Goal: Task Accomplishment & Management: Manage account settings

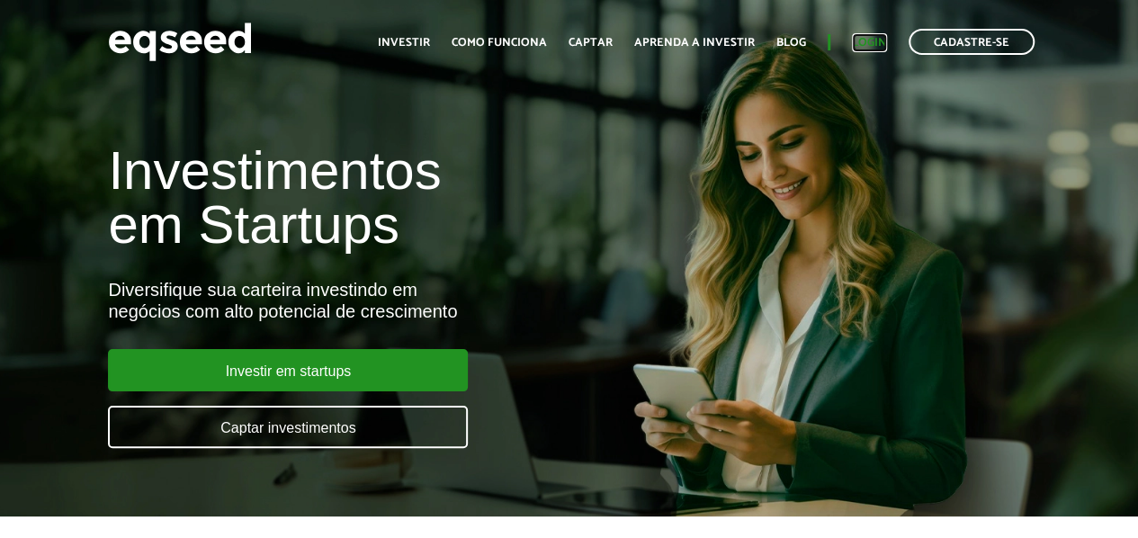
click at [867, 40] on link "Login" at bounding box center [869, 43] width 35 height 12
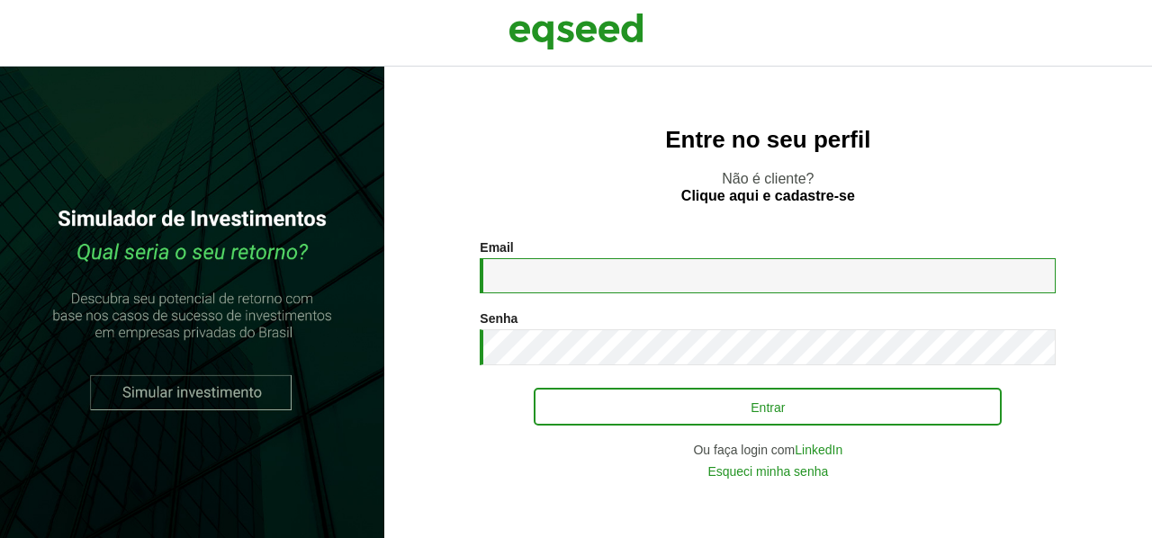
type input "**********"
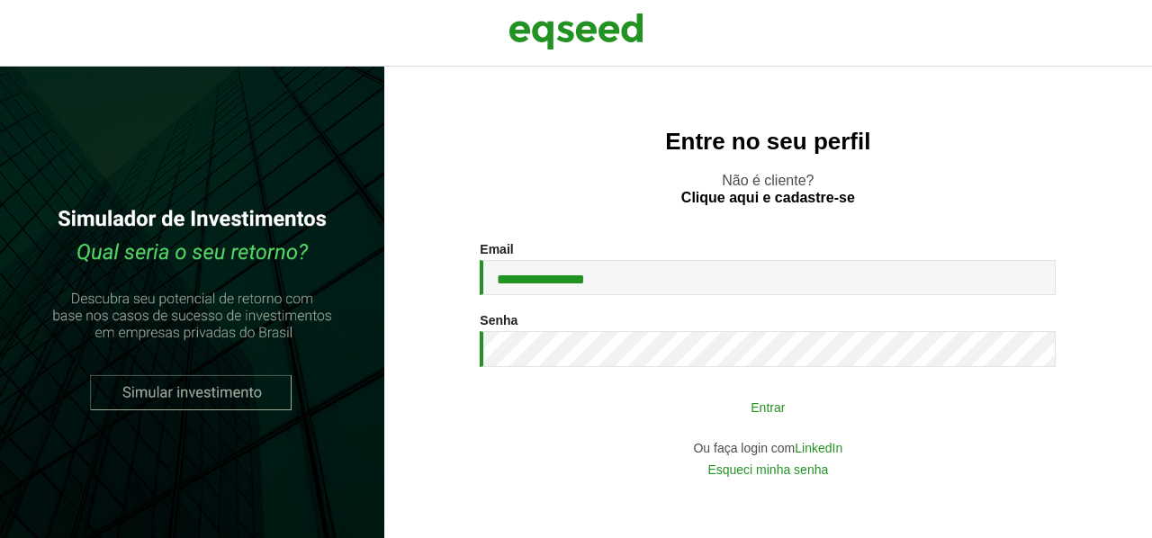
click at [674, 400] on button "Entrar" at bounding box center [768, 407] width 468 height 34
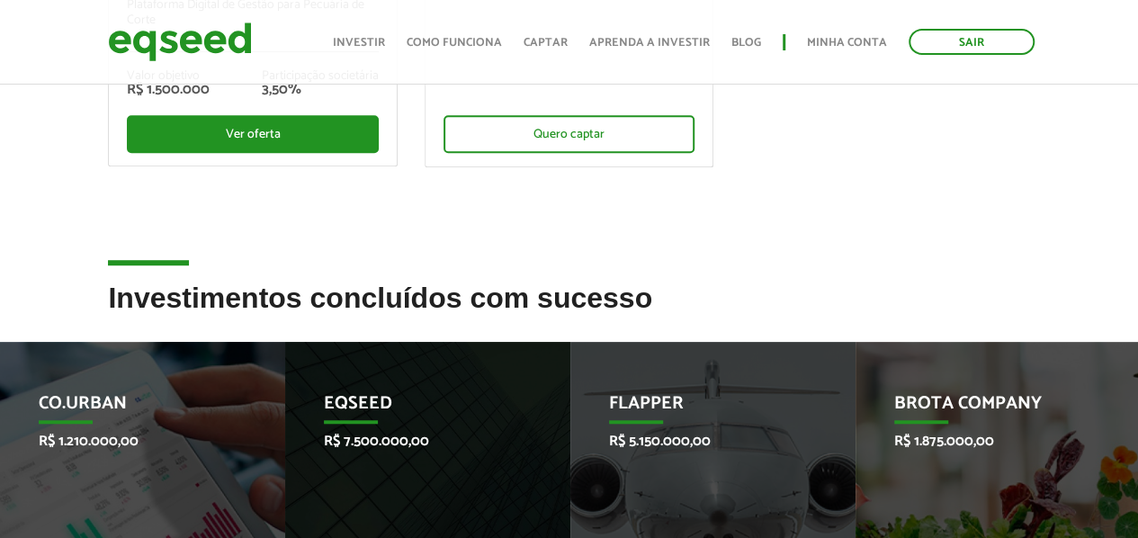
scroll to position [630, 0]
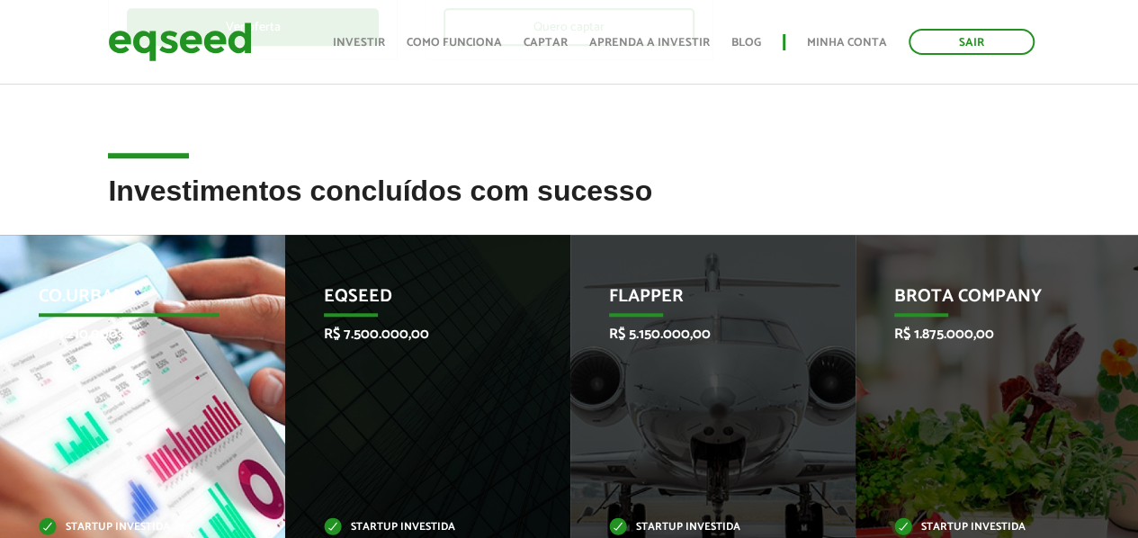
click at [109, 332] on p "R$ 1.210.000,00" at bounding box center [129, 334] width 181 height 17
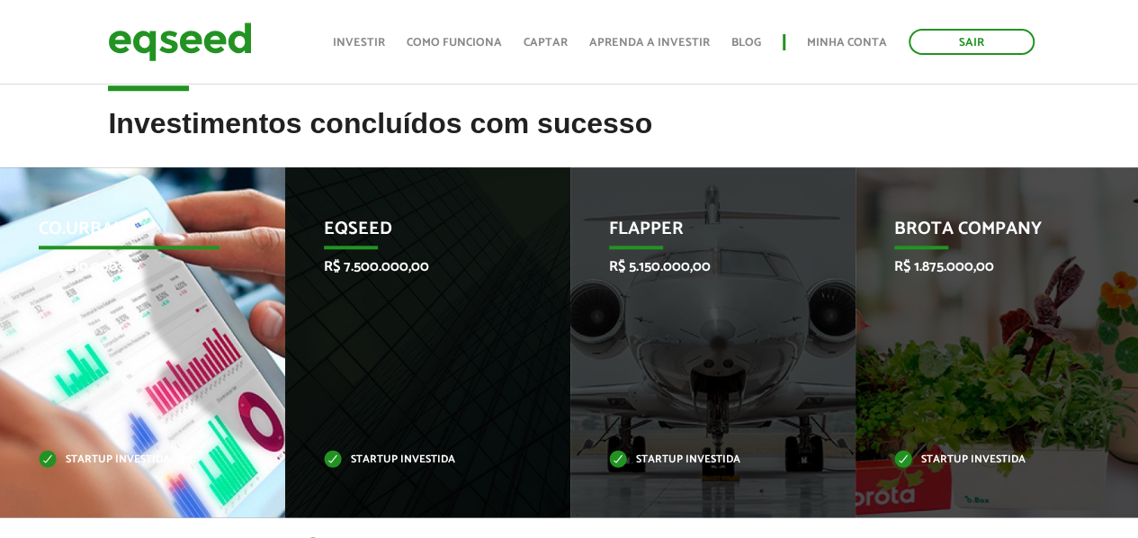
scroll to position [810, 0]
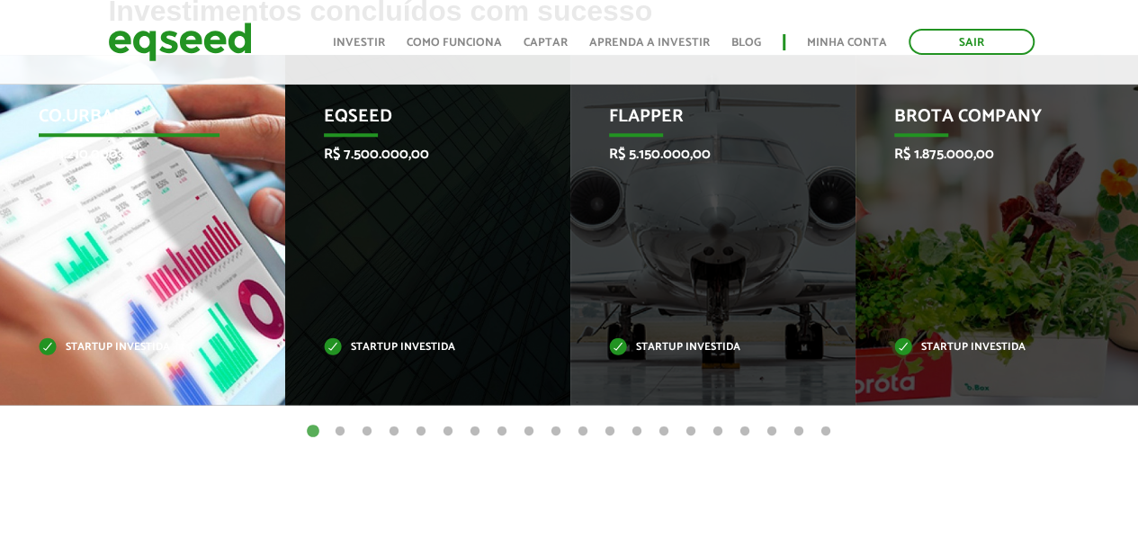
click at [97, 173] on div "Co.Urban R$ 1.210.000,00 Startup investida" at bounding box center [129, 230] width 258 height 350
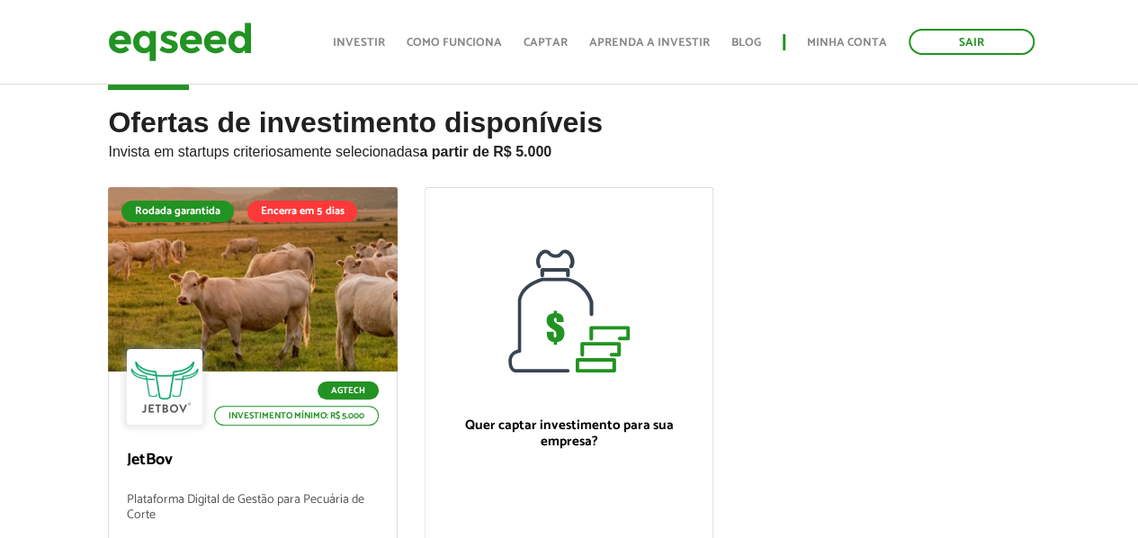
scroll to position [0, 0]
